Goal: Task Accomplishment & Management: Manage account settings

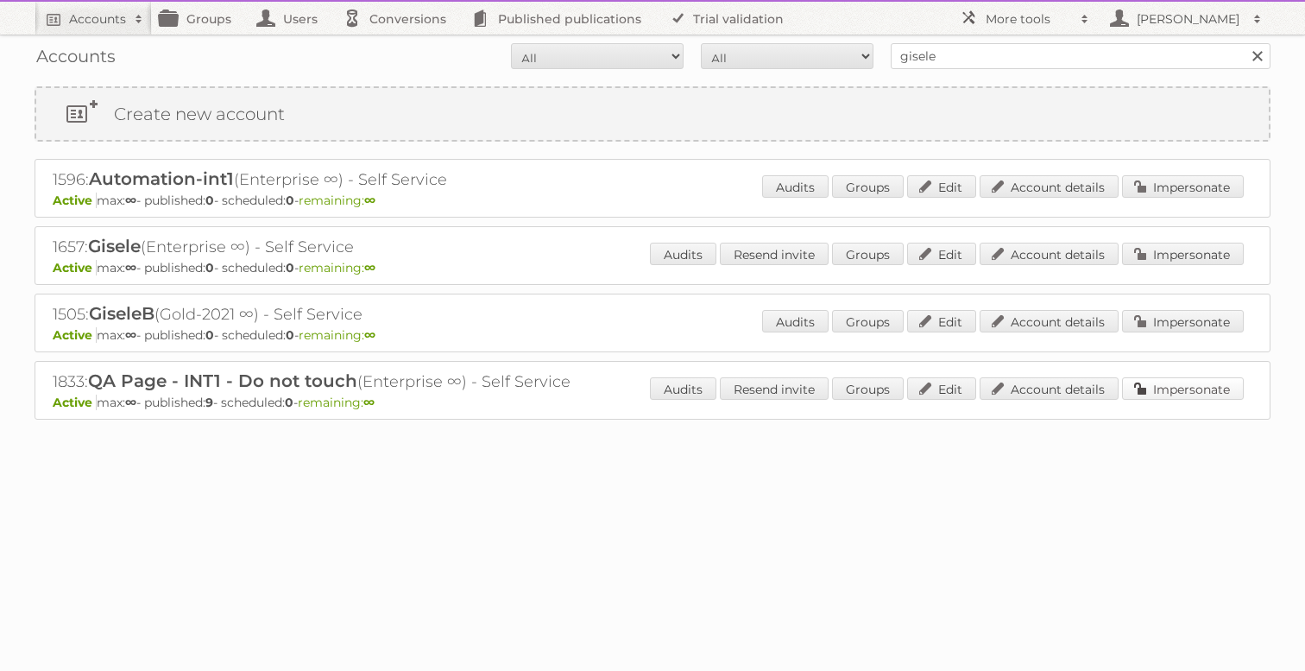
click at [1170, 385] on link "Impersonate" at bounding box center [1183, 388] width 122 height 22
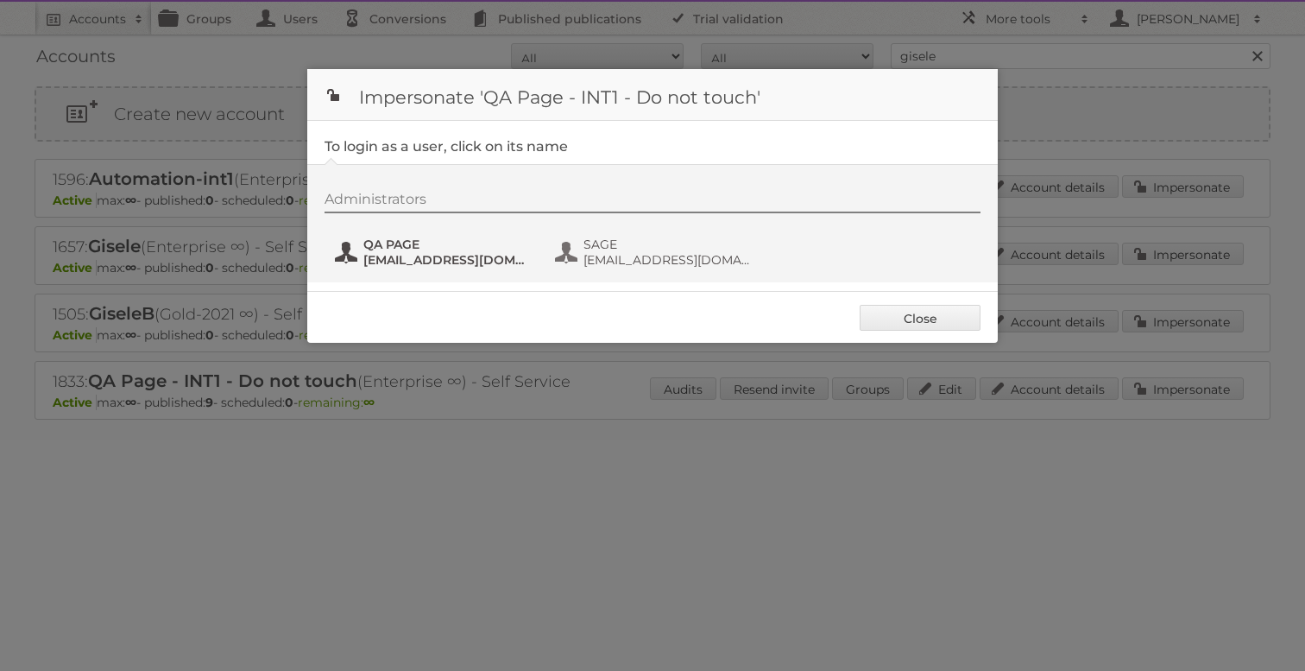
click at [425, 251] on span "QA PAGE" at bounding box center [446, 244] width 167 height 16
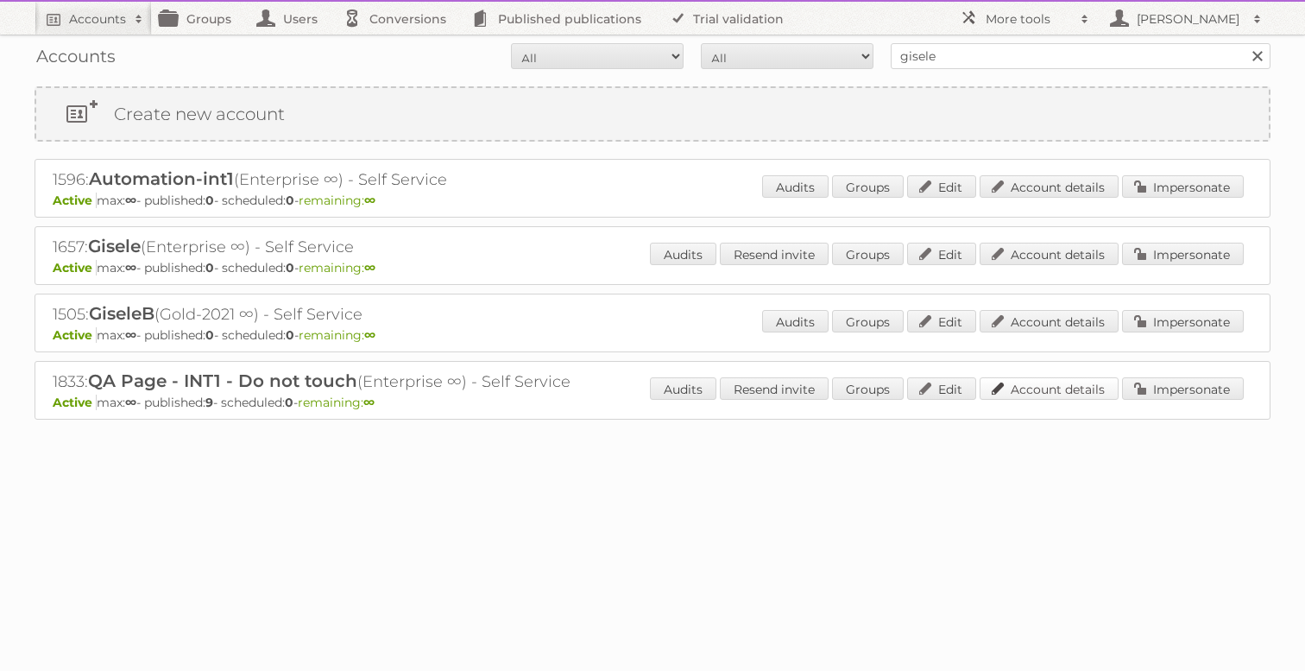
click at [1064, 383] on link "Account details" at bounding box center [1048, 388] width 139 height 22
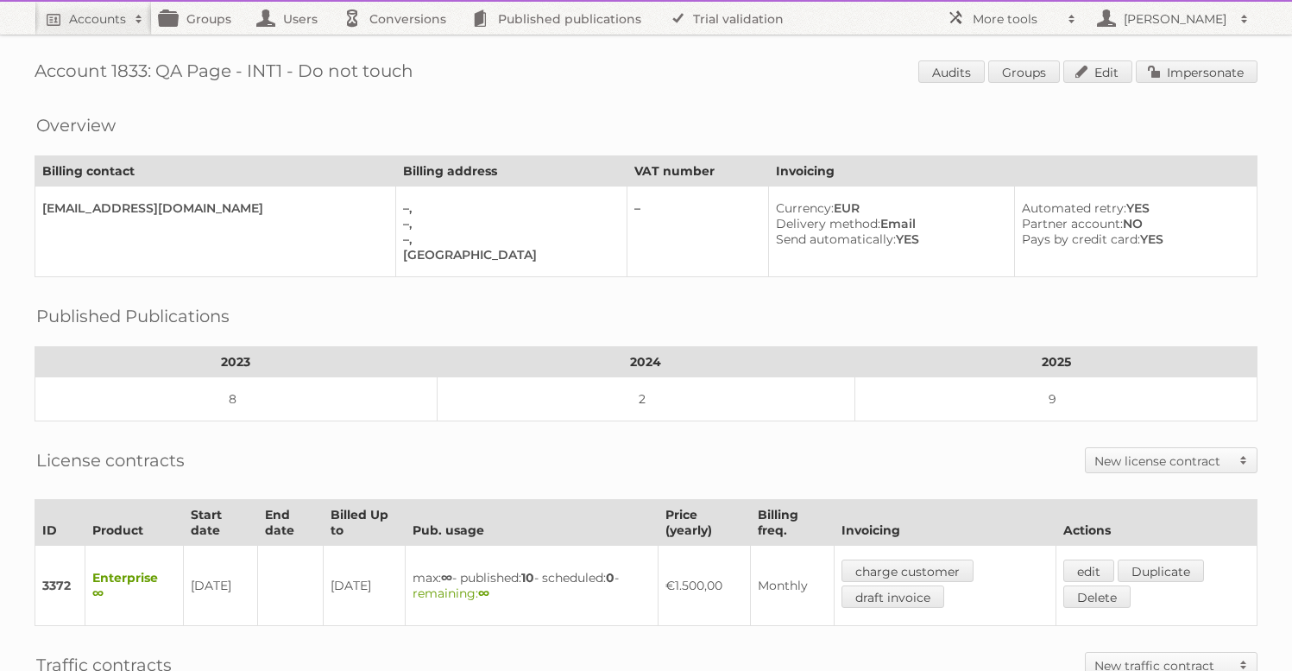
scroll to position [391, 0]
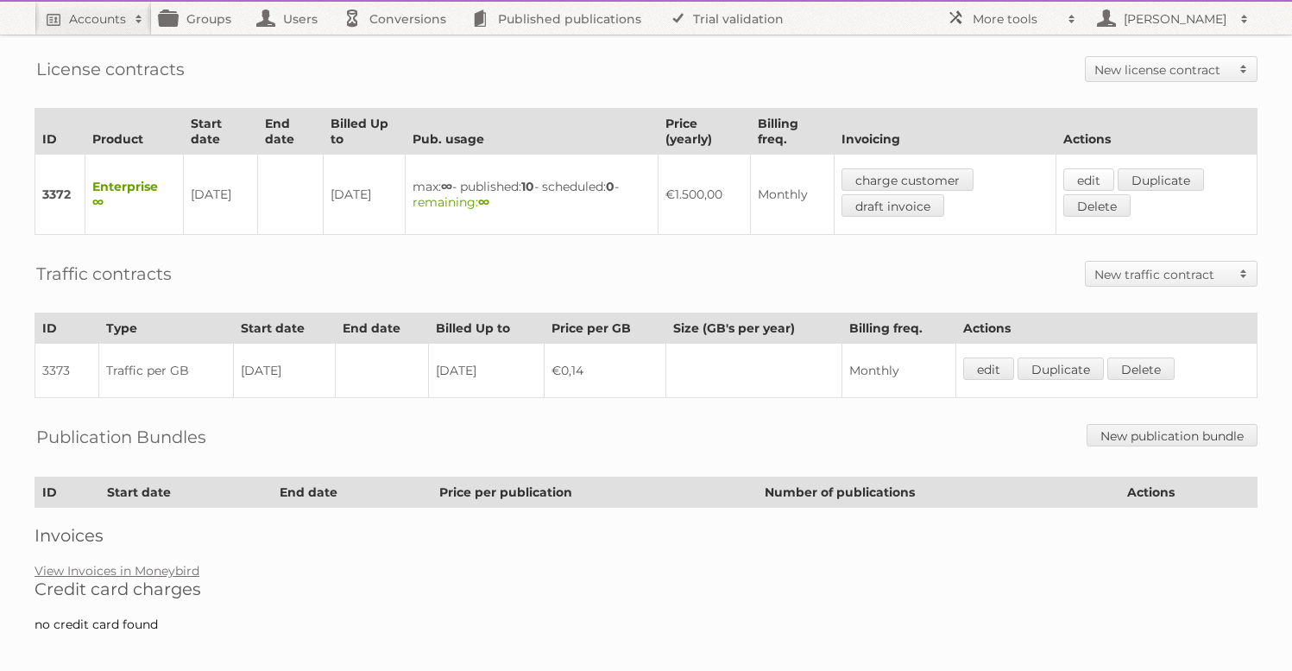
click at [1074, 175] on link "edit" at bounding box center [1088, 179] width 51 height 22
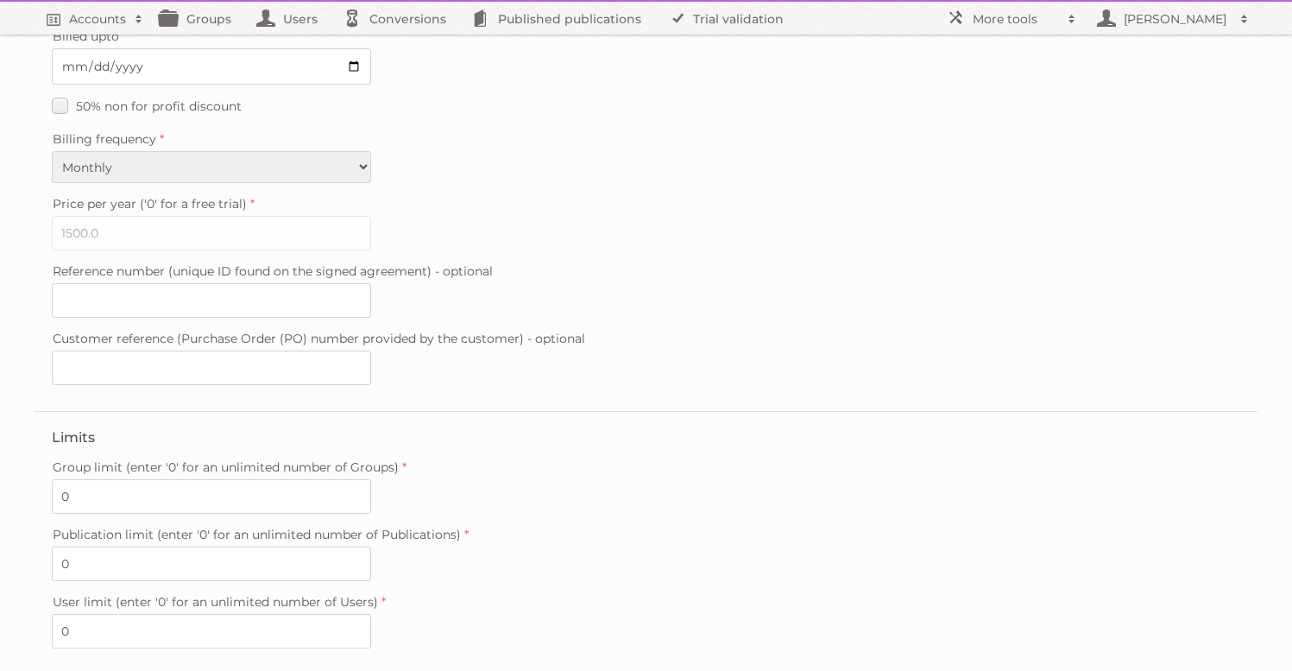
scroll to position [432, 0]
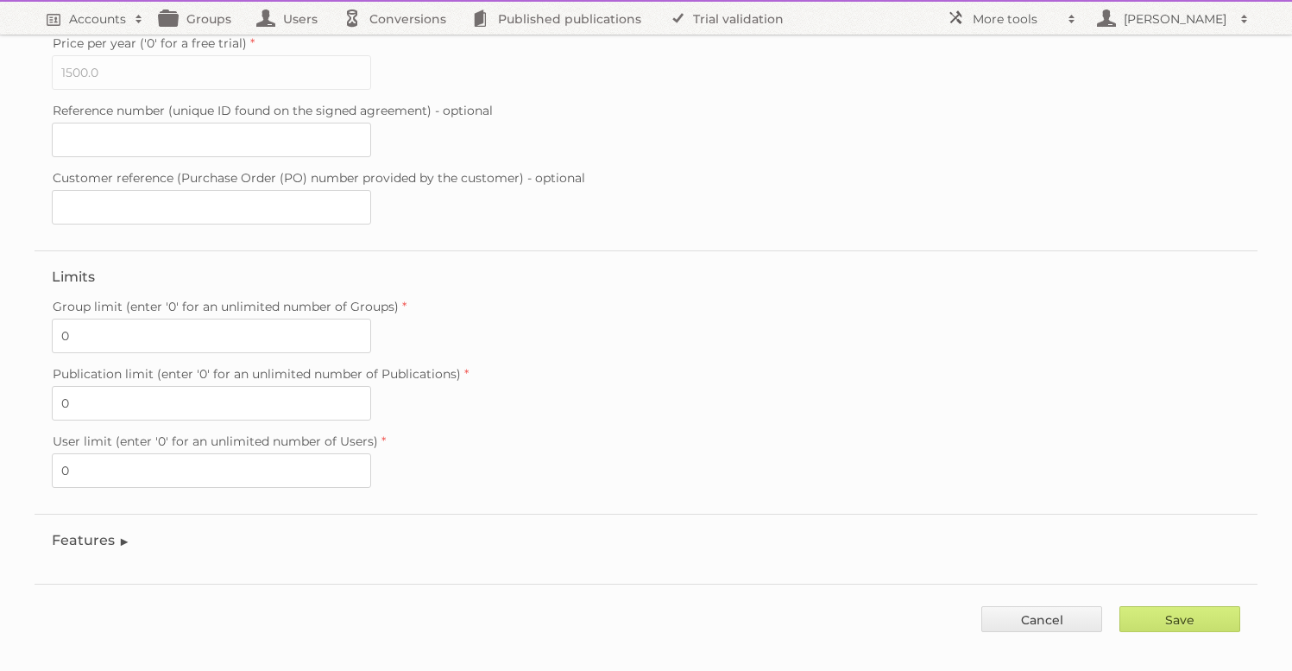
click at [87, 532] on legend "Features" at bounding box center [91, 540] width 79 height 16
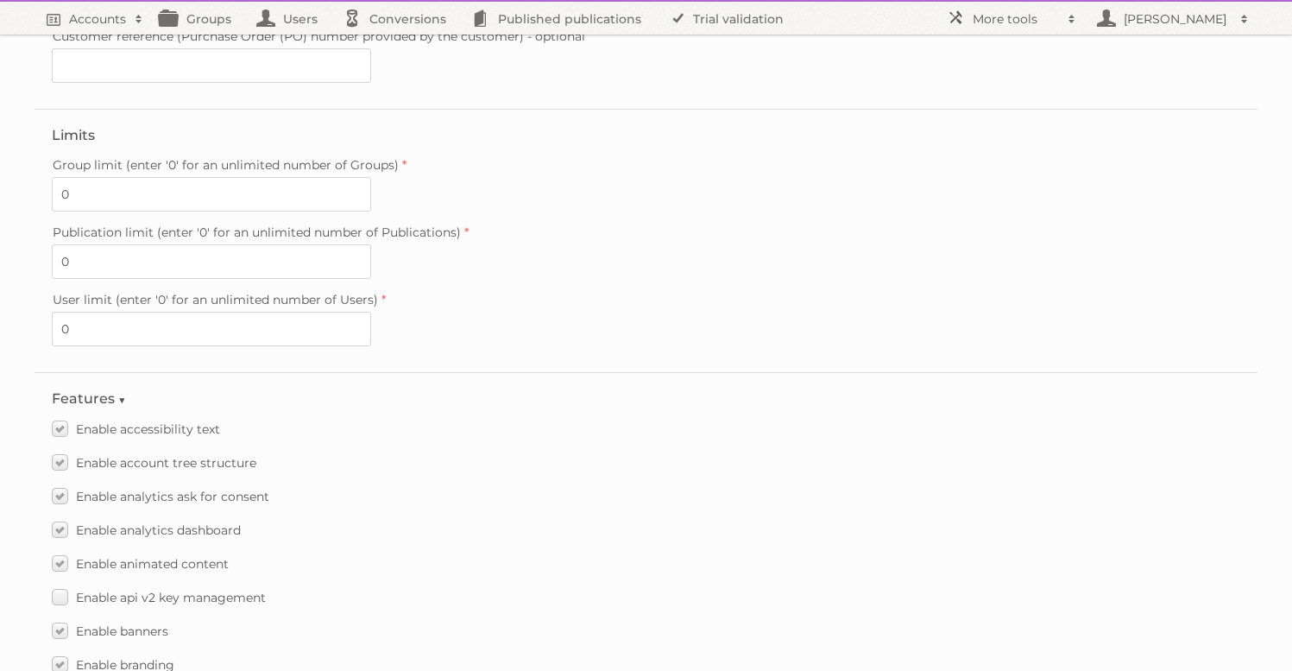
scroll to position [2132, 0]
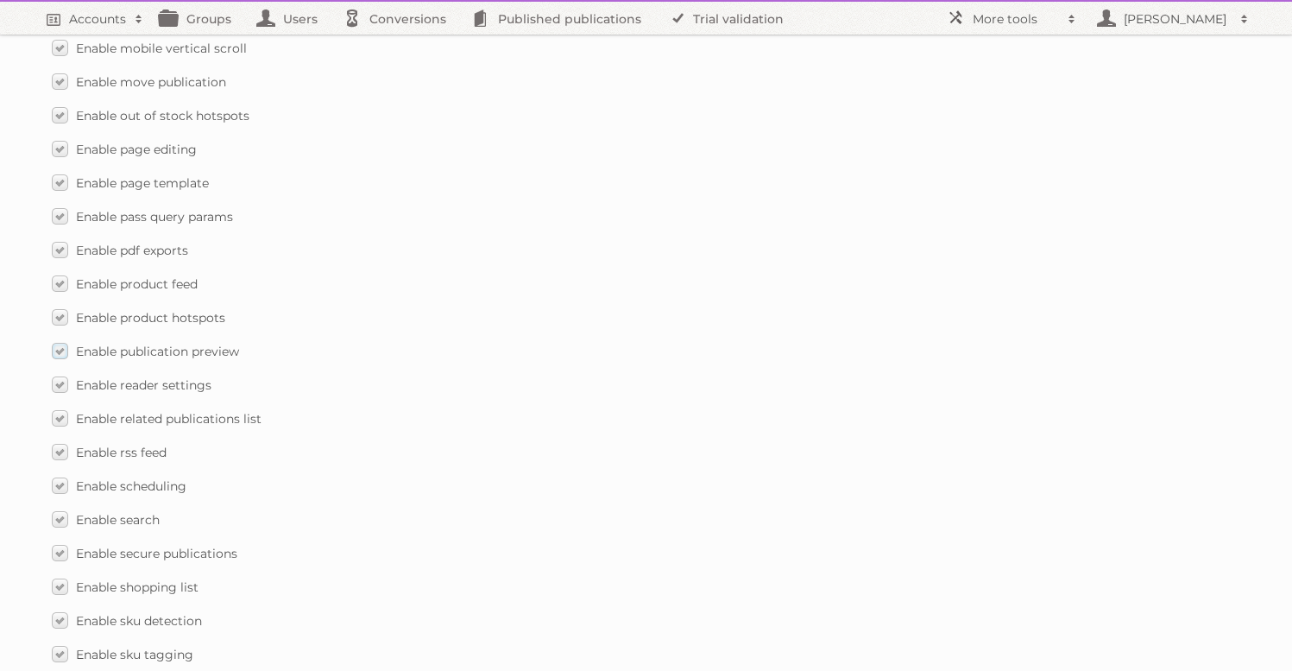
click at [111, 343] on span "Enable publication preview" at bounding box center [157, 351] width 163 height 16
click at [0, 0] on input "Enable publication preview" at bounding box center [0, 0] width 0 height 0
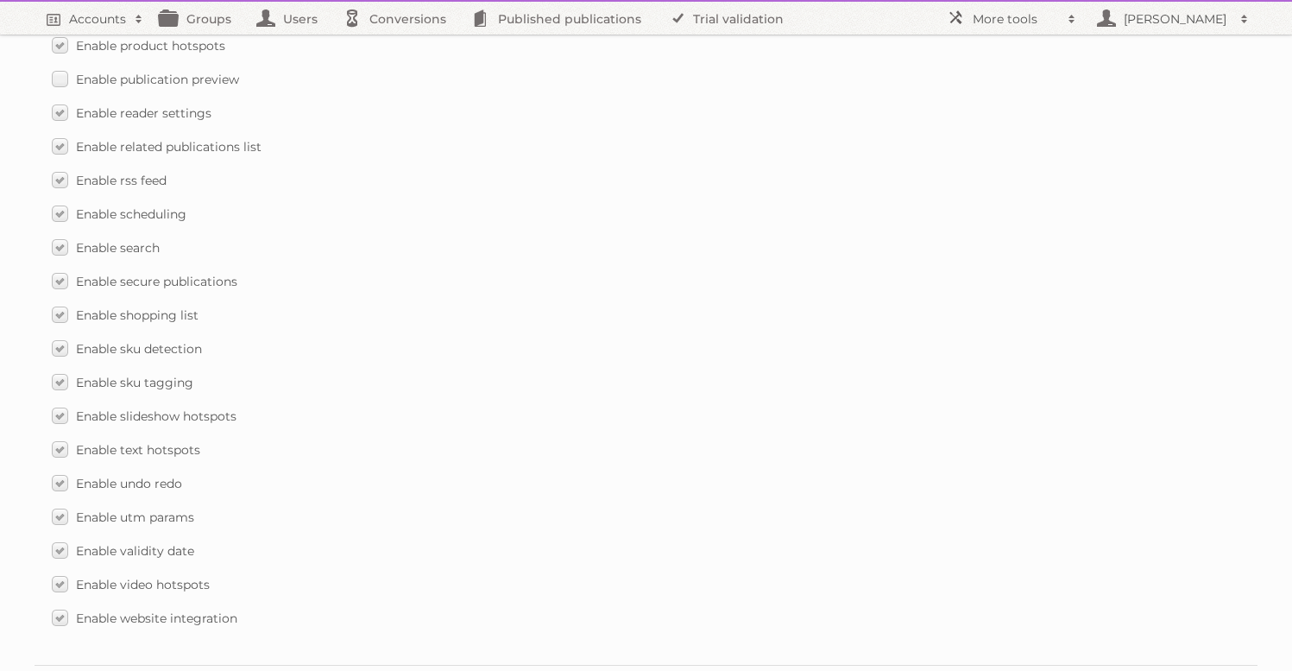
scroll to position [2485, 0]
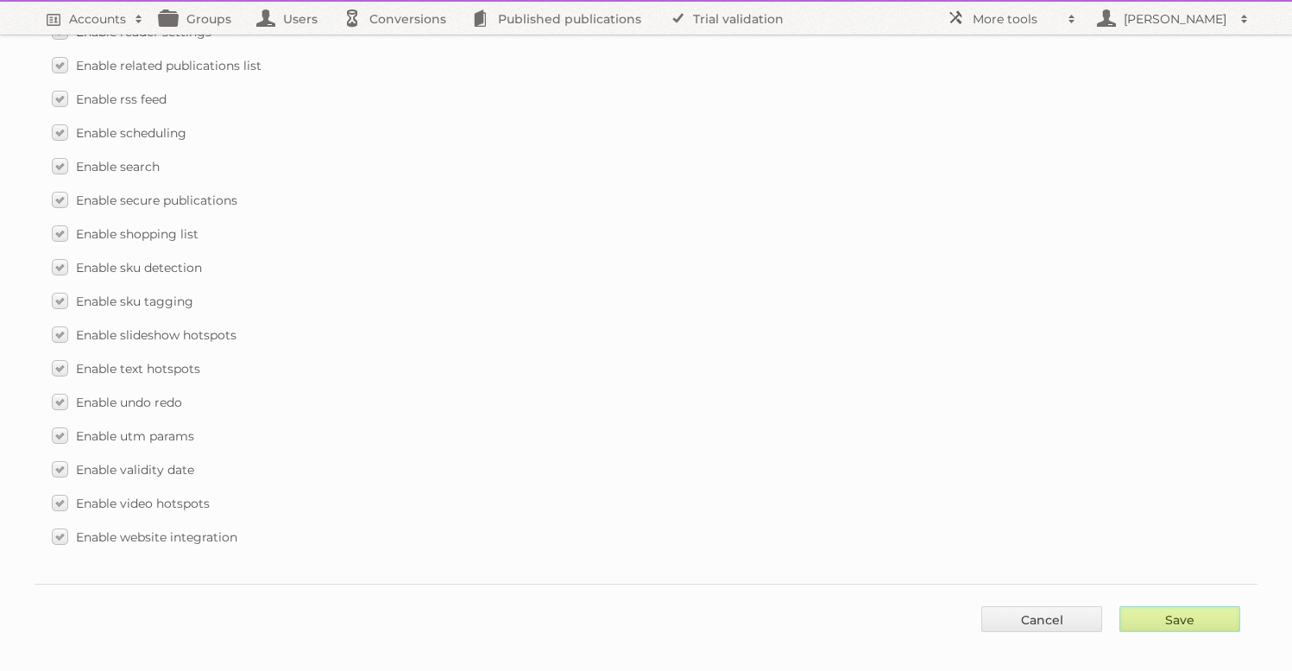
click at [1215, 609] on input "Save" at bounding box center [1179, 619] width 121 height 26
type input "..."
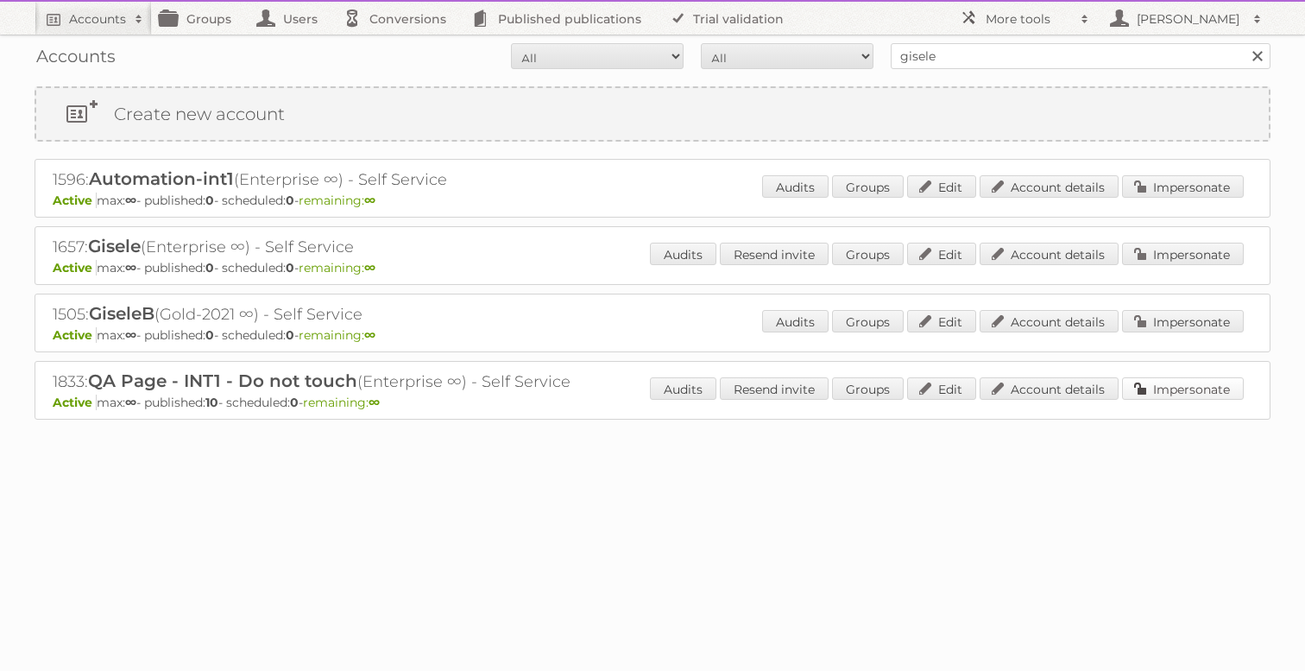
click at [1177, 389] on link "Impersonate" at bounding box center [1183, 388] width 122 height 22
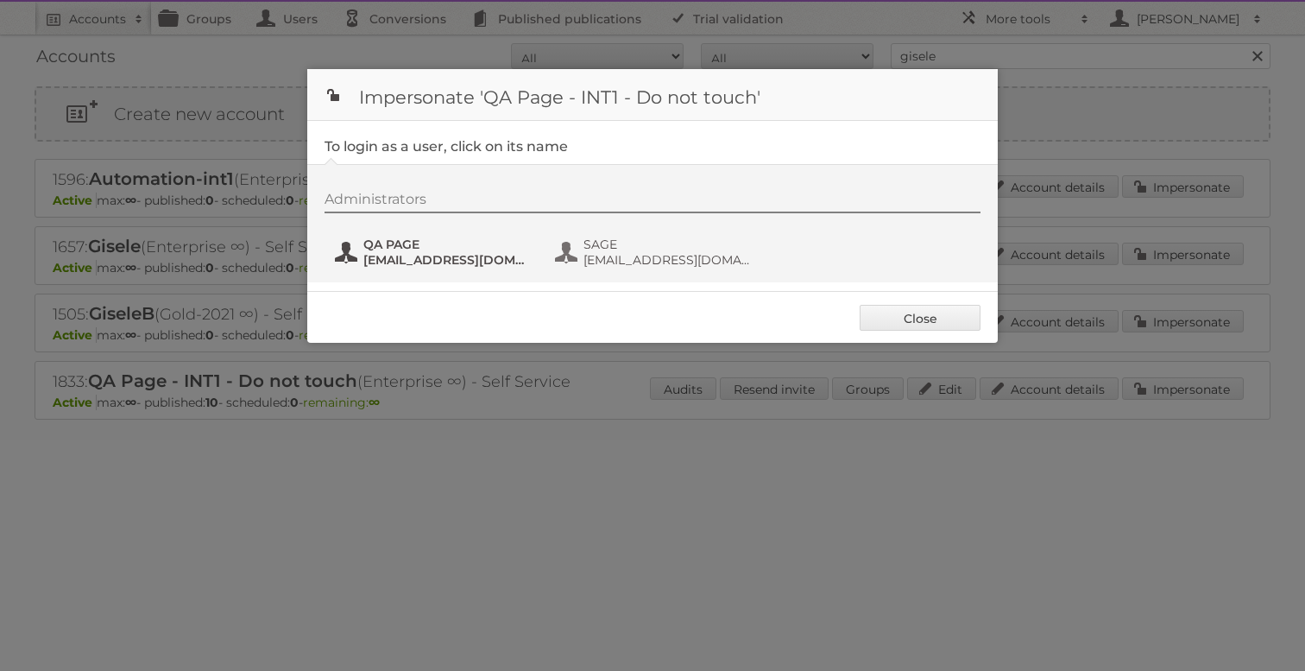
click at [452, 255] on span "[EMAIL_ADDRESS][DOMAIN_NAME]" at bounding box center [446, 260] width 167 height 16
